Goal: Entertainment & Leisure: Consume media (video, audio)

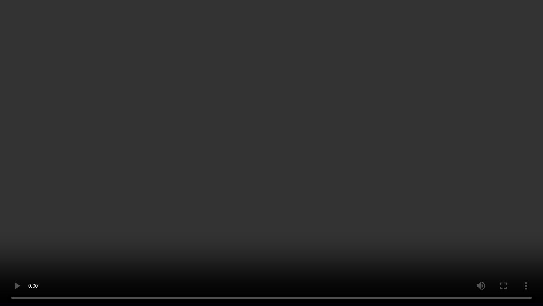
click at [495, 174] on video at bounding box center [271, 153] width 543 height 306
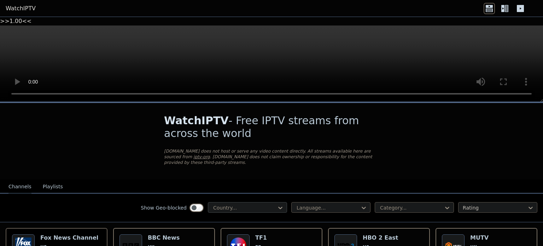
click at [223, 204] on div at bounding box center [245, 207] width 64 height 7
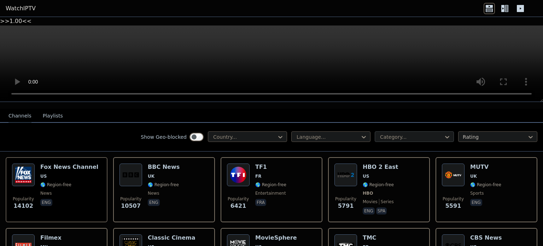
click at [399, 133] on div at bounding box center [412, 136] width 64 height 7
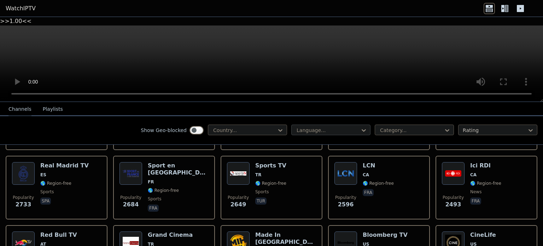
click at [331, 127] on div at bounding box center [328, 130] width 64 height 7
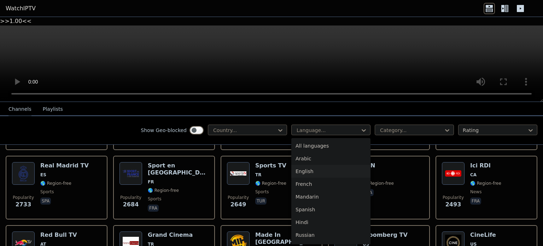
scroll to position [141, 0]
click at [324, 176] on div "Turkish" at bounding box center [330, 182] width 79 height 13
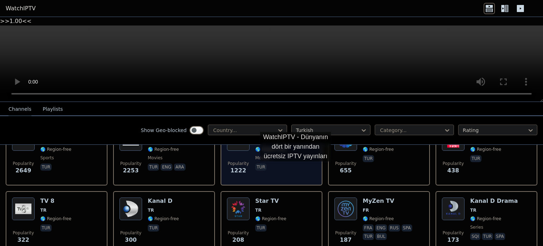
scroll to position [71, 0]
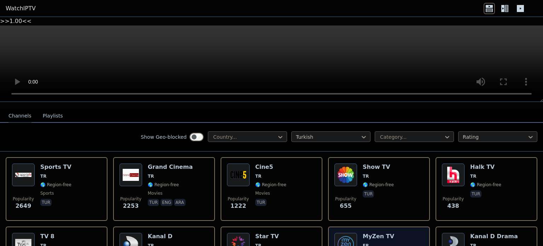
click at [343, 233] on img at bounding box center [346, 244] width 23 height 23
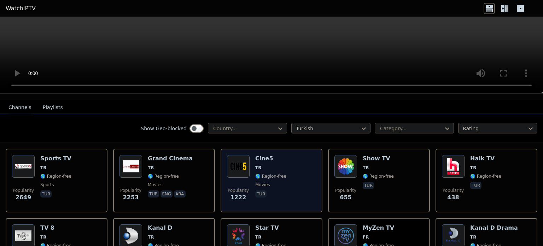
click at [237, 161] on img at bounding box center [238, 166] width 23 height 23
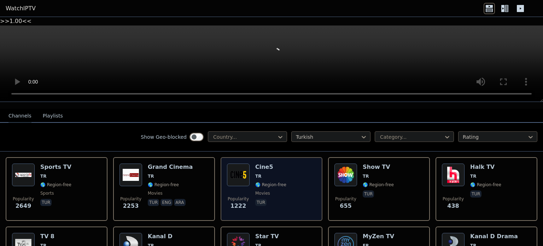
scroll to position [0, 0]
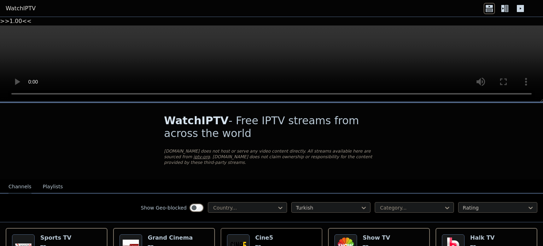
click at [53, 180] on button "Playlists" at bounding box center [53, 186] width 20 height 13
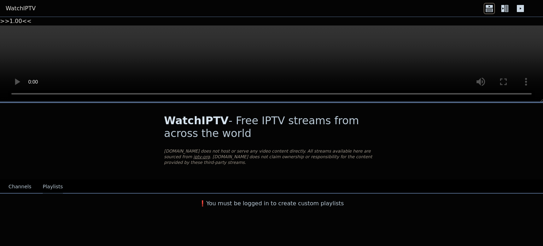
click at [23, 180] on button "Channels" at bounding box center [19, 186] width 23 height 13
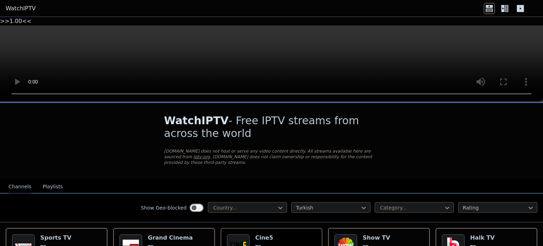
scroll to position [71, 0]
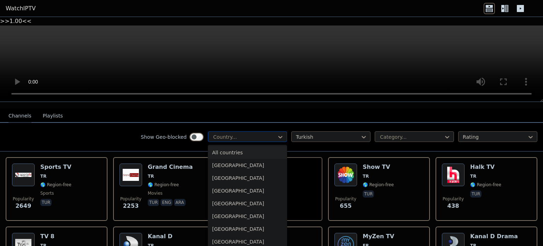
click at [221, 133] on div at bounding box center [245, 136] width 64 height 7
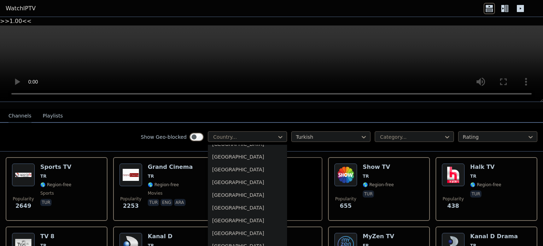
scroll to position [0, 0]
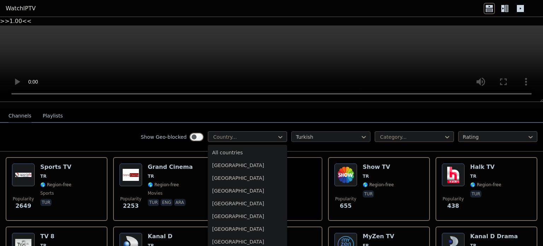
click at [304, 131] on div "Turkish" at bounding box center [330, 136] width 79 height 11
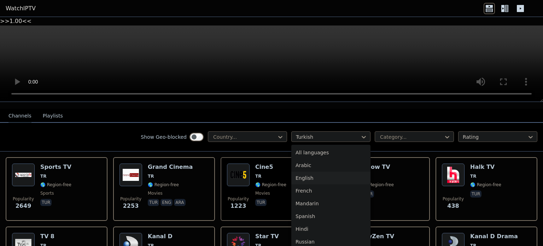
click at [310, 172] on div "English" at bounding box center [330, 178] width 79 height 13
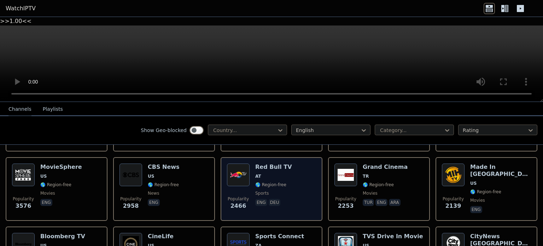
scroll to position [71, 0]
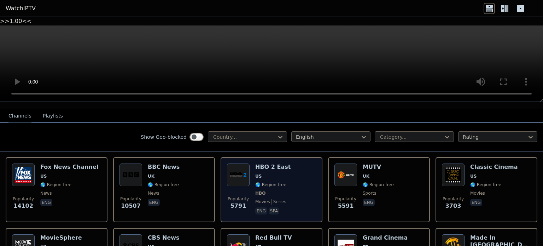
click at [230, 163] on img at bounding box center [238, 174] width 23 height 23
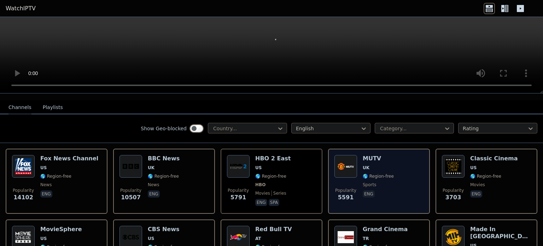
click at [337, 162] on img at bounding box center [346, 166] width 23 height 23
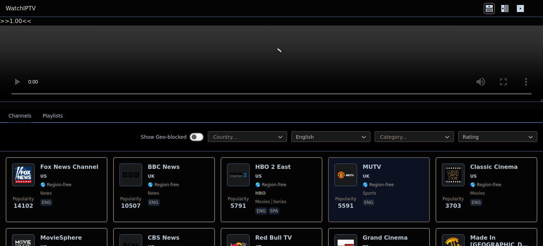
scroll to position [0, 0]
